Goal: Task Accomplishment & Management: Complete application form

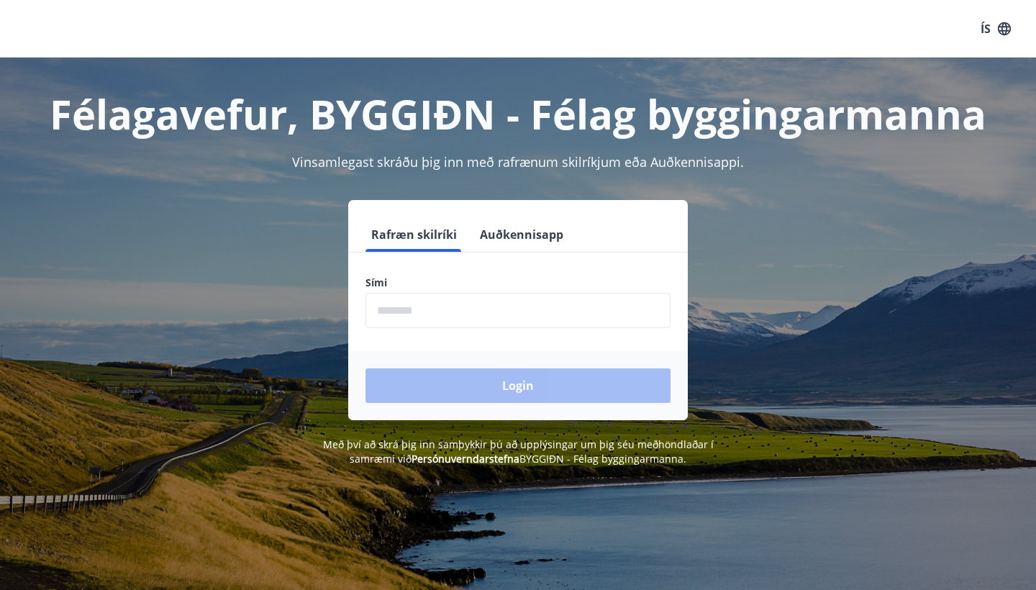
click at [470, 298] on input "phone" at bounding box center [517, 310] width 305 height 35
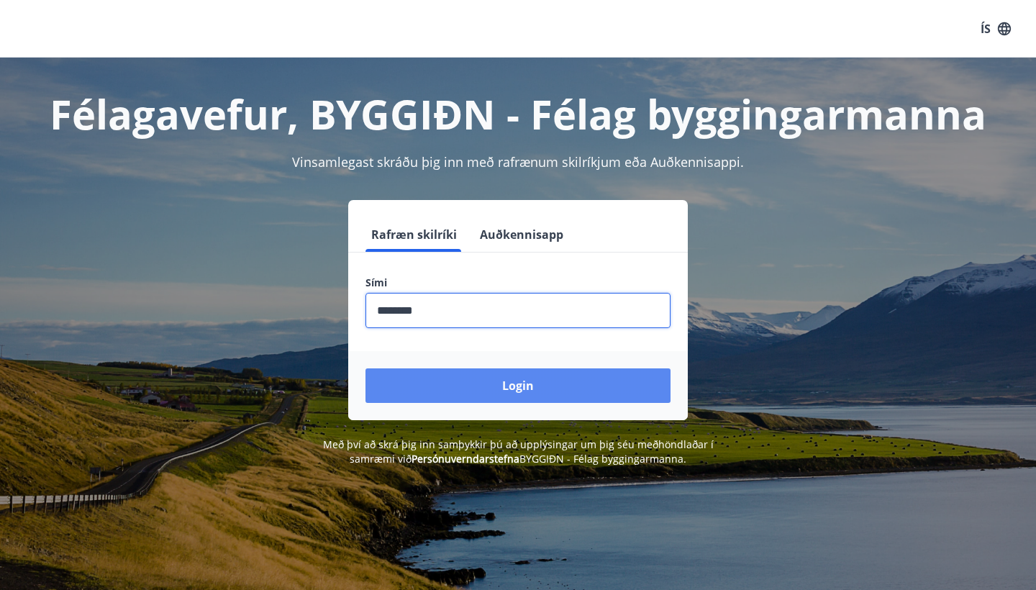
type input "********"
click at [472, 395] on button "Login" at bounding box center [517, 385] width 305 height 35
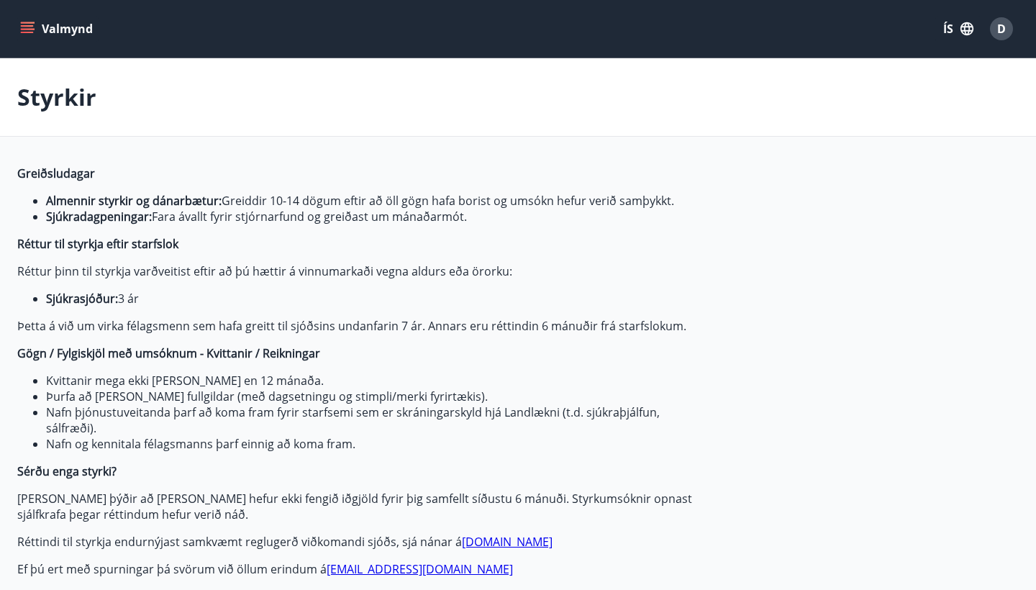
type input "***"
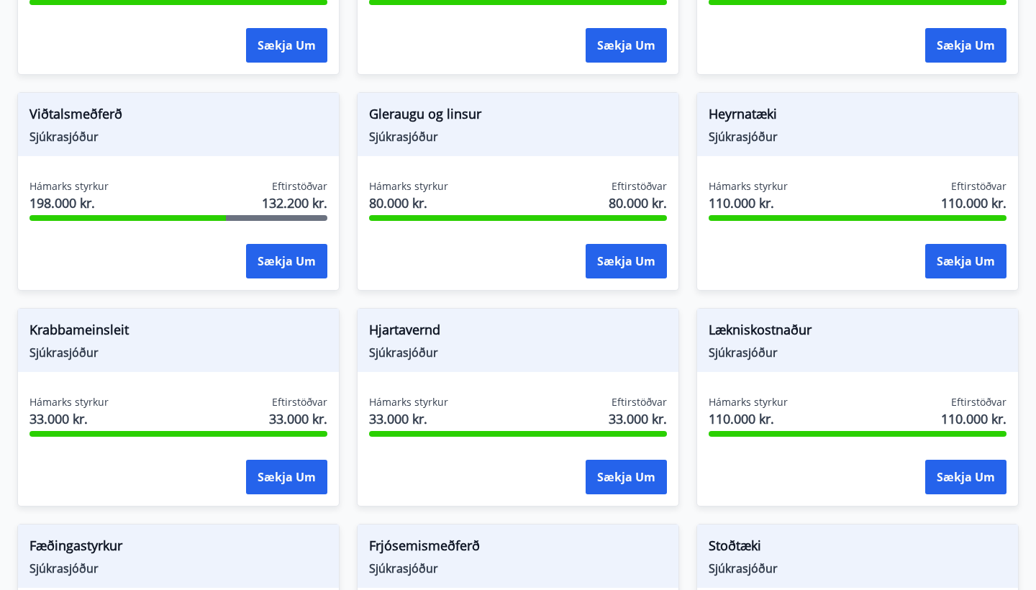
scroll to position [842, 0]
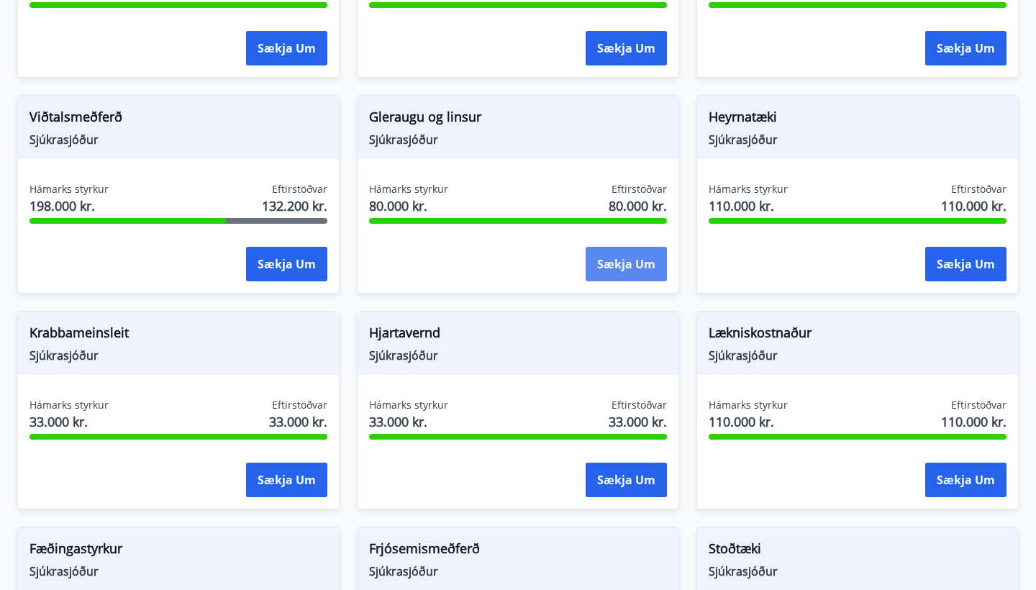
click at [631, 268] on button "Sækja um" at bounding box center [626, 264] width 81 height 35
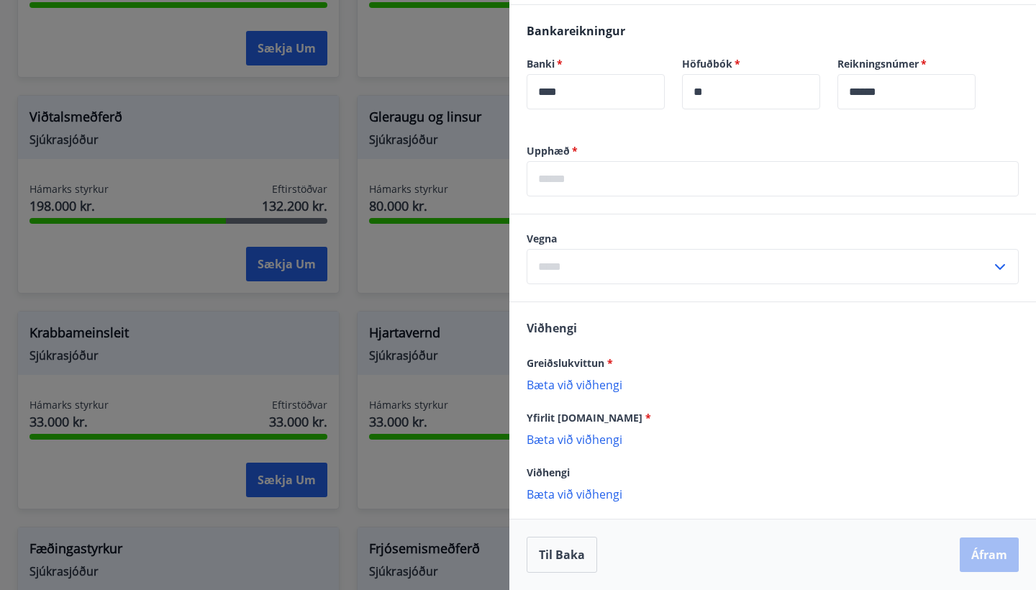
scroll to position [442, 0]
click at [624, 267] on input "text" at bounding box center [759, 266] width 465 height 35
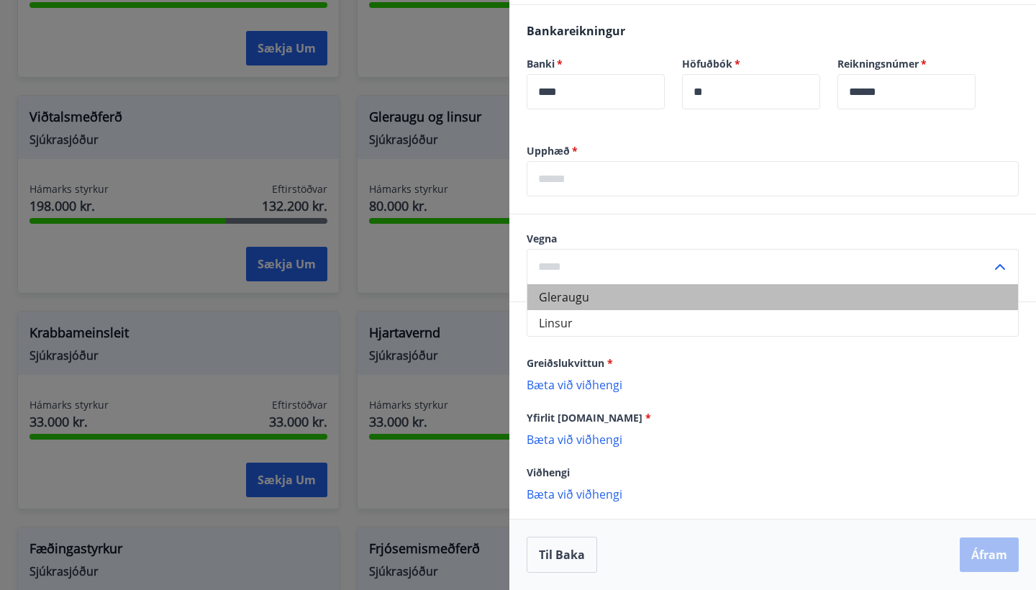
click at [611, 296] on li "Gleraugu" at bounding box center [772, 297] width 491 height 26
type input "********"
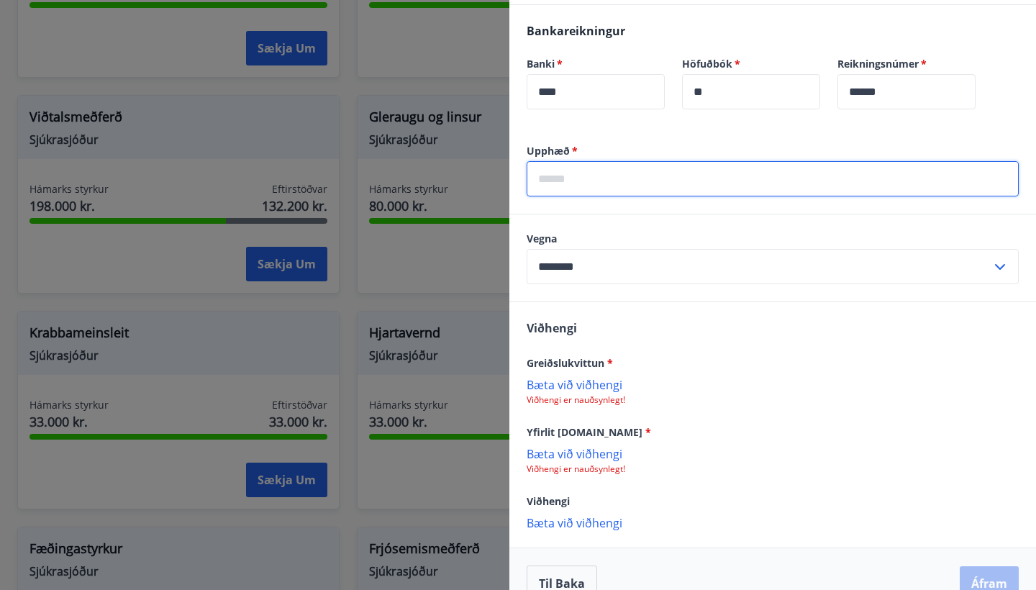
click at [678, 176] on input "text" at bounding box center [773, 178] width 492 height 35
type input "*****"
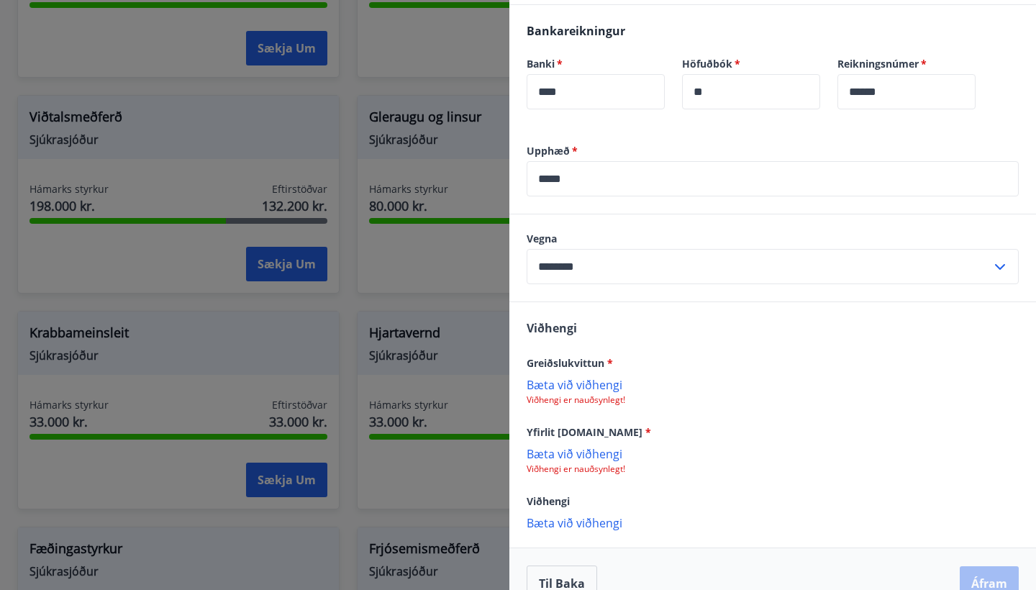
click at [578, 381] on p "Bæta við viðhengi" at bounding box center [773, 384] width 492 height 14
click at [596, 452] on p "Bæta við viðhengi" at bounding box center [773, 454] width 492 height 14
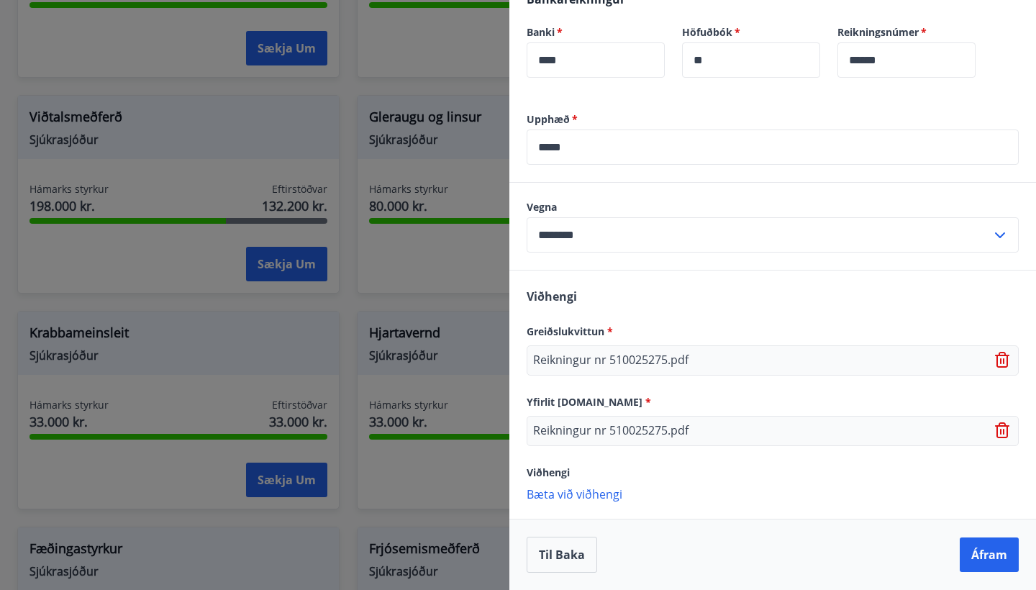
scroll to position [474, 0]
click at [988, 563] on button "Áfram" at bounding box center [989, 554] width 59 height 35
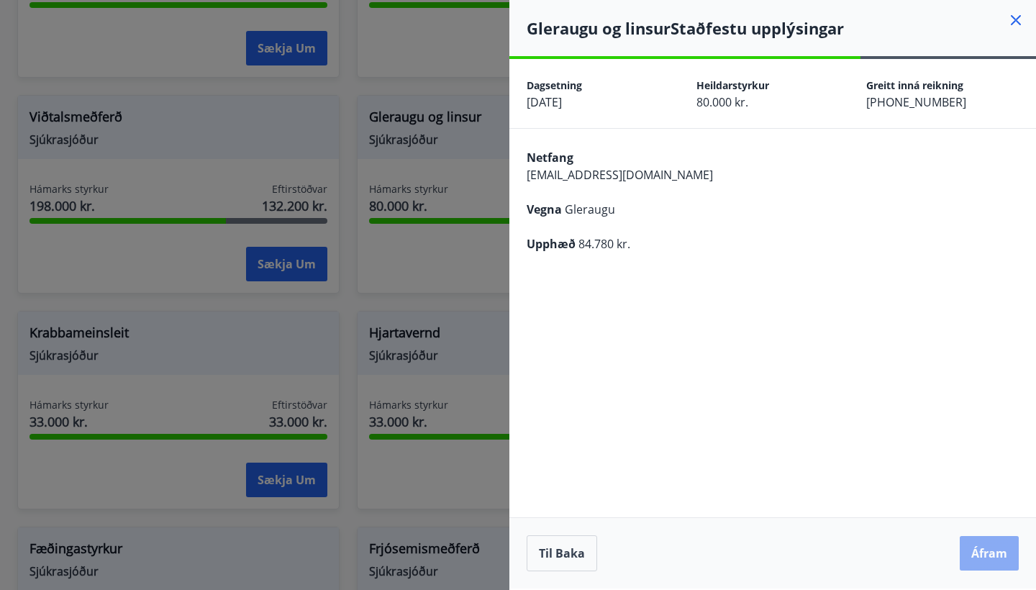
click at [973, 556] on button "Áfram" at bounding box center [989, 553] width 59 height 35
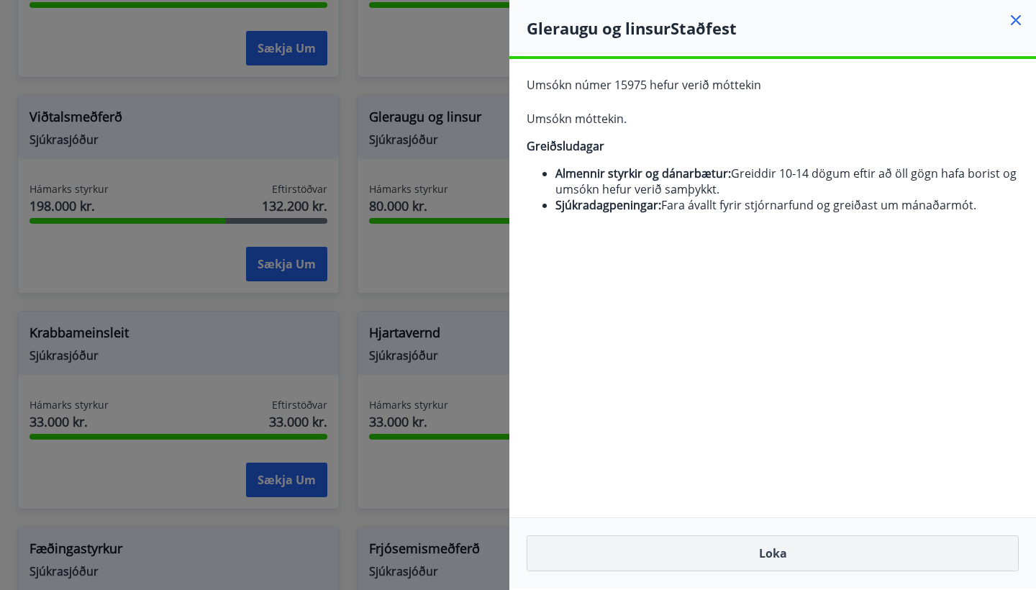
click at [965, 555] on button "Loka" at bounding box center [773, 553] width 492 height 36
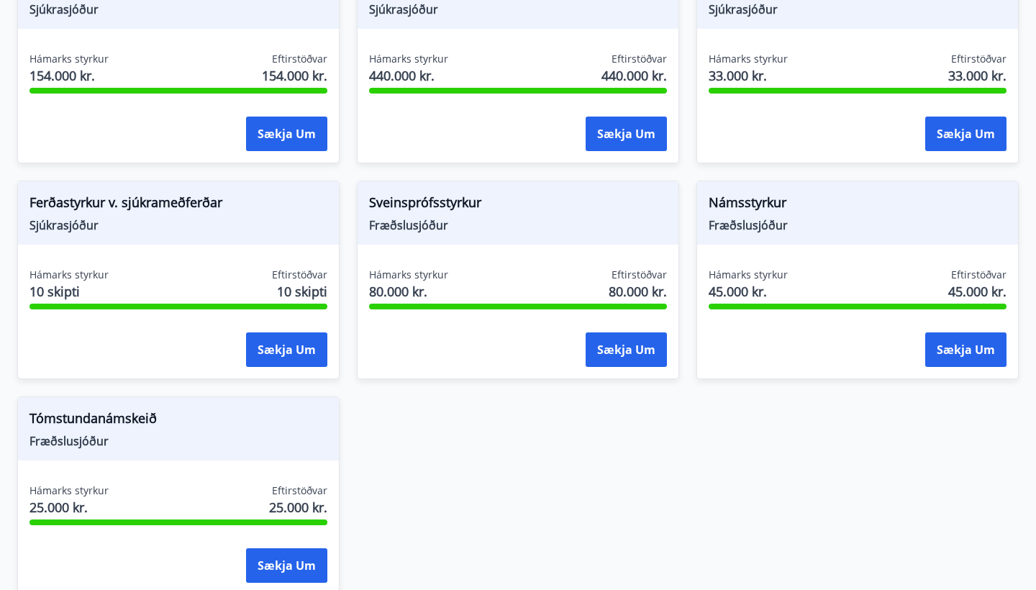
scroll to position [1401, 0]
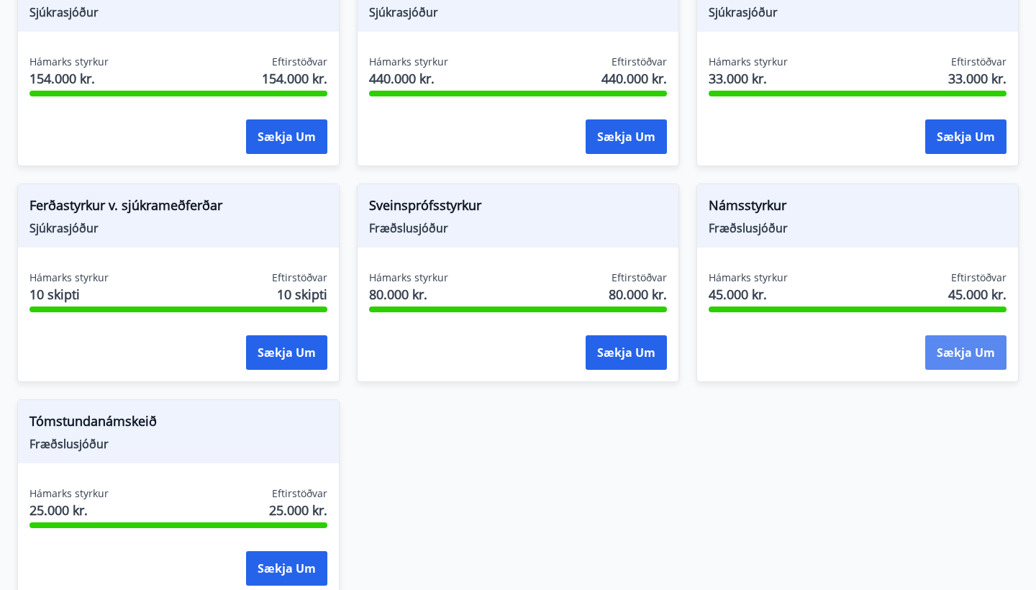
click at [946, 365] on button "Sækja um" at bounding box center [965, 352] width 81 height 35
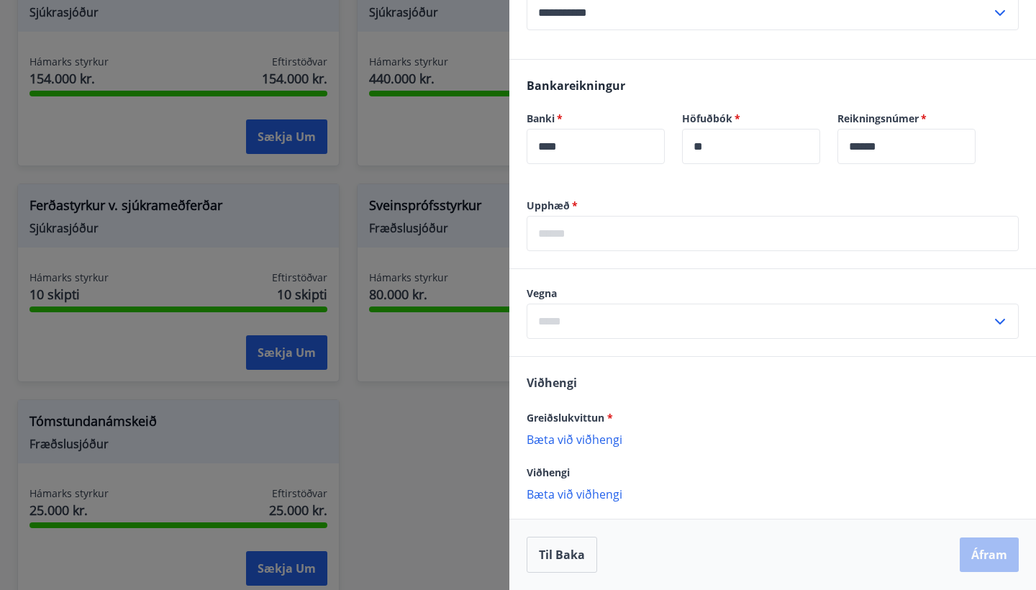
scroll to position [405, 0]
click at [550, 563] on button "Til baka" at bounding box center [562, 555] width 71 height 36
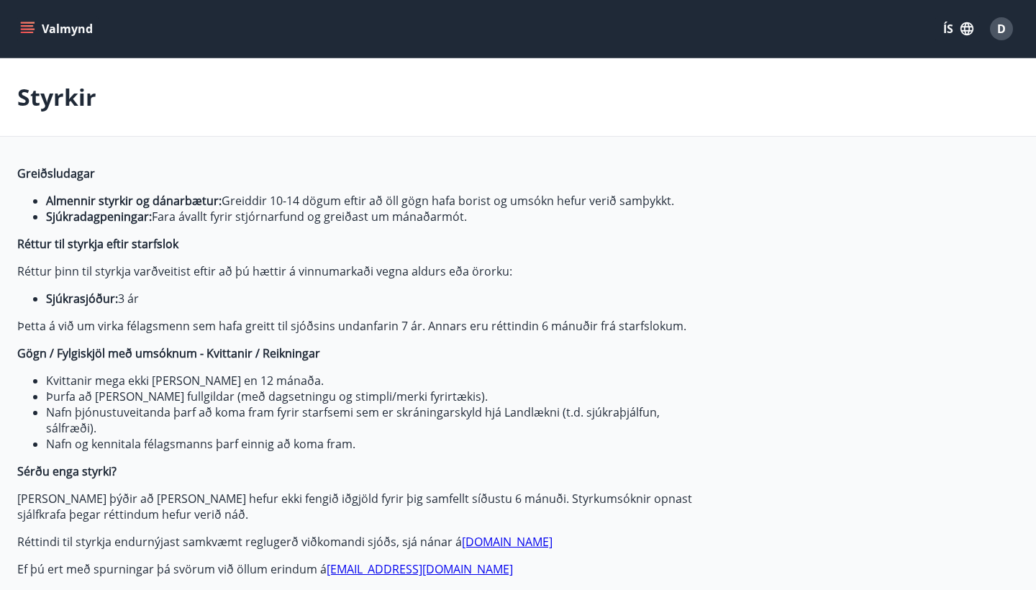
scroll to position [0, 0]
